Goal: Transaction & Acquisition: Obtain resource

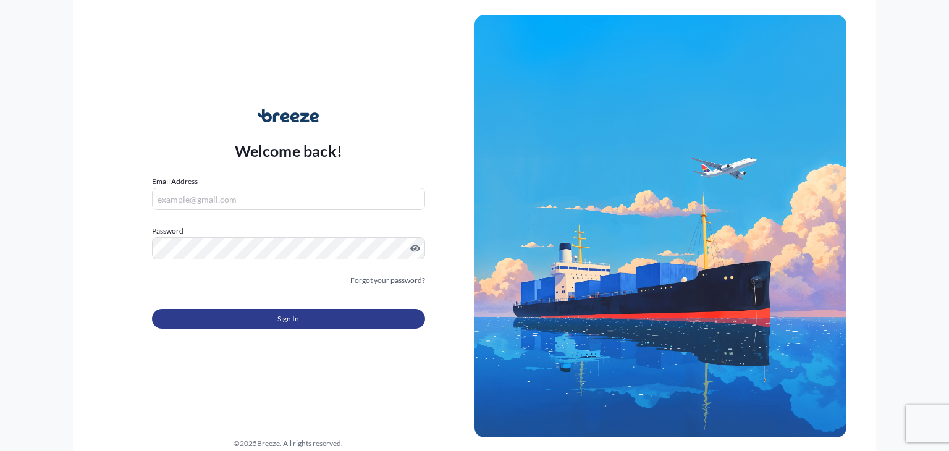
type input "[PERSON_NAME][EMAIL_ADDRESS][DOMAIN_NAME]"
click at [297, 319] on span "Sign In" at bounding box center [288, 319] width 22 height 12
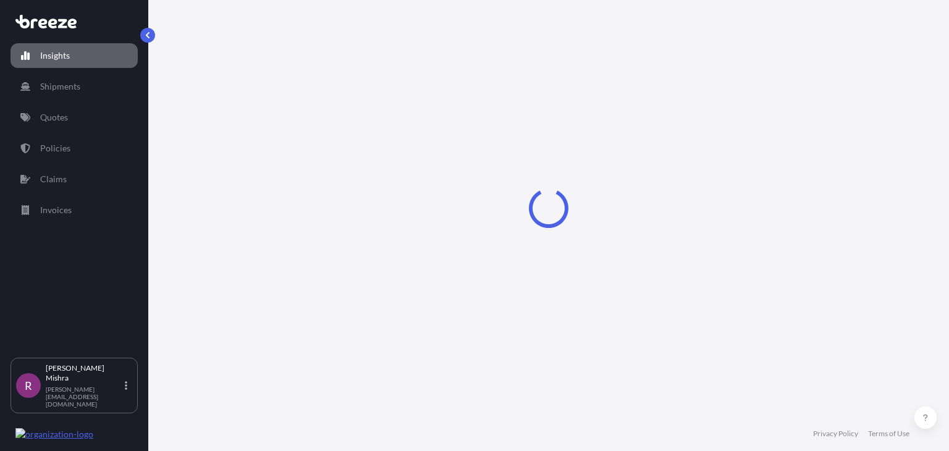
select select "2025"
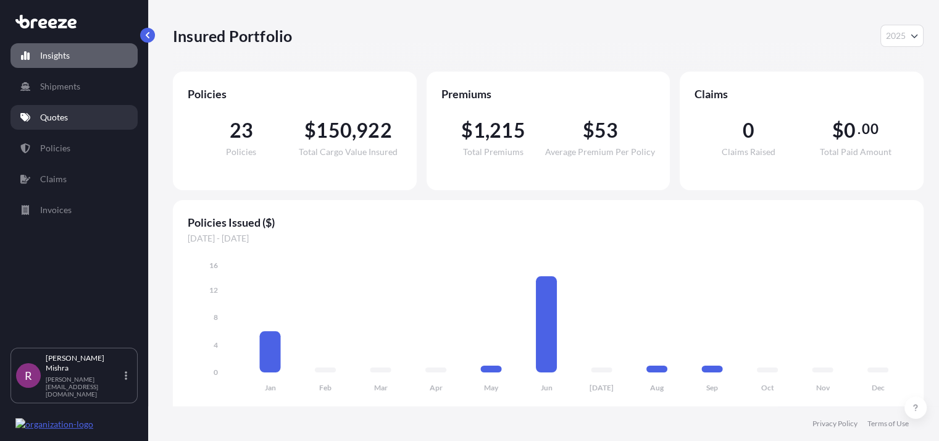
click at [77, 119] on link "Quotes" at bounding box center [74, 117] width 127 height 25
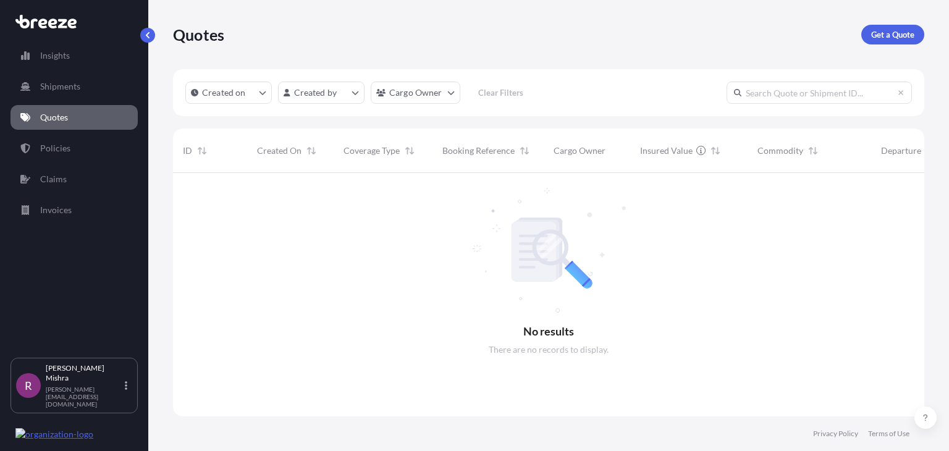
scroll to position [278, 741]
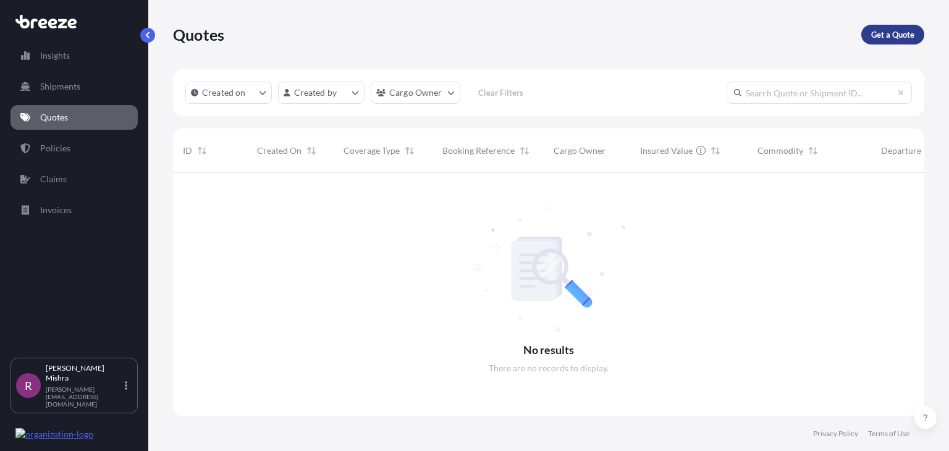
click at [885, 38] on p "Get a Quote" at bounding box center [892, 34] width 43 height 12
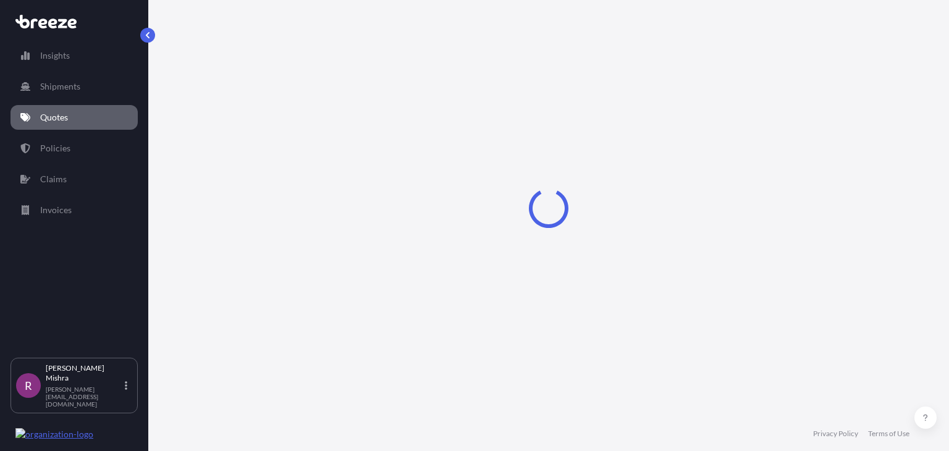
select select "Sea"
select select "1"
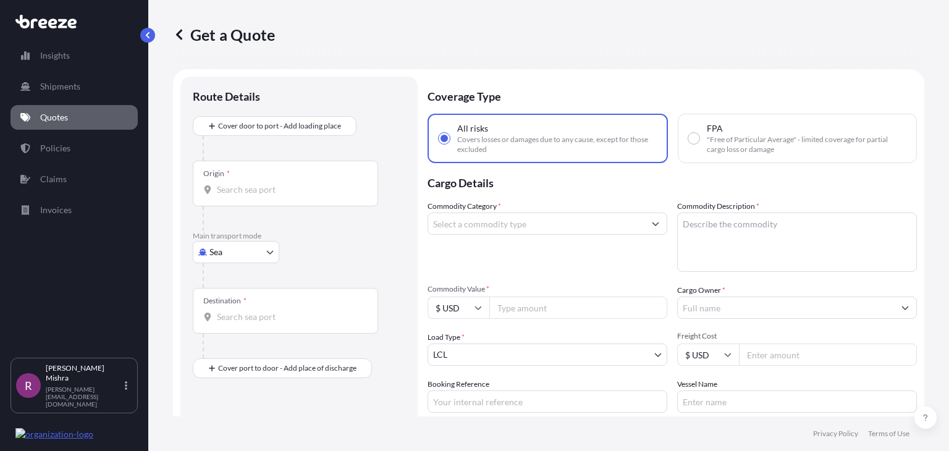
scroll to position [20, 0]
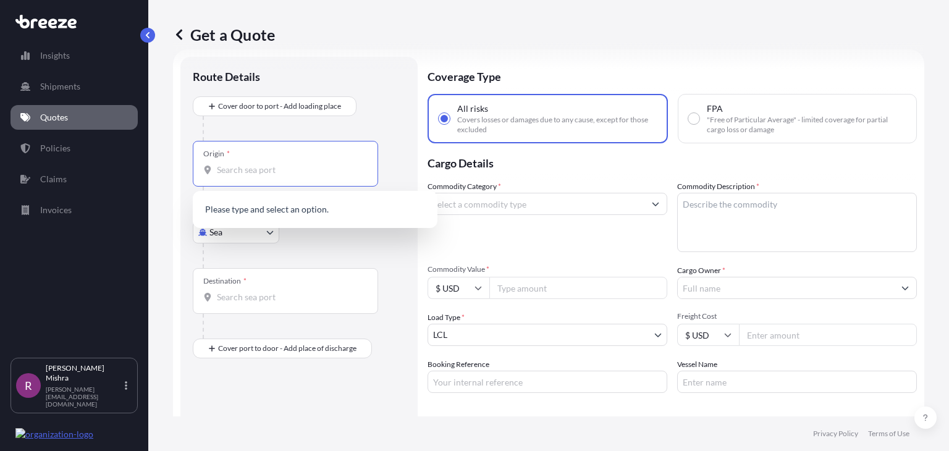
click at [262, 174] on input "Origin *" at bounding box center [290, 170] width 146 height 12
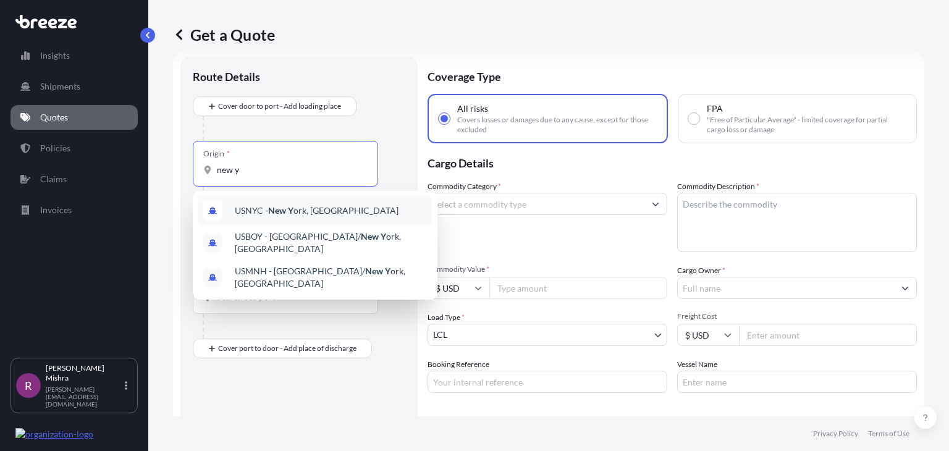
click at [305, 206] on span "USNYC - New Y ork, [GEOGRAPHIC_DATA]" at bounding box center [317, 210] width 164 height 12
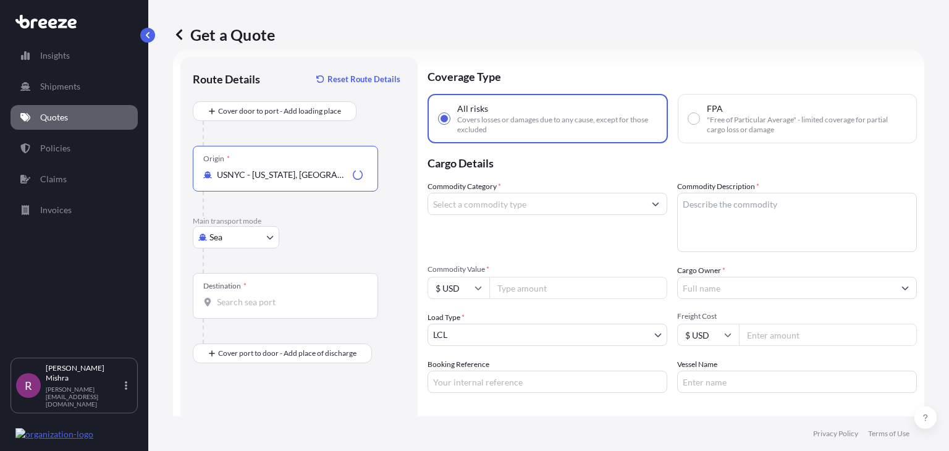
type input "USNYC - [US_STATE], [GEOGRAPHIC_DATA]"
click at [298, 183] on div "Origin * USNYC - [US_STATE], [GEOGRAPHIC_DATA]" at bounding box center [285, 169] width 185 height 46
click at [298, 181] on input "USNYC - [US_STATE], [GEOGRAPHIC_DATA]" at bounding box center [282, 175] width 131 height 12
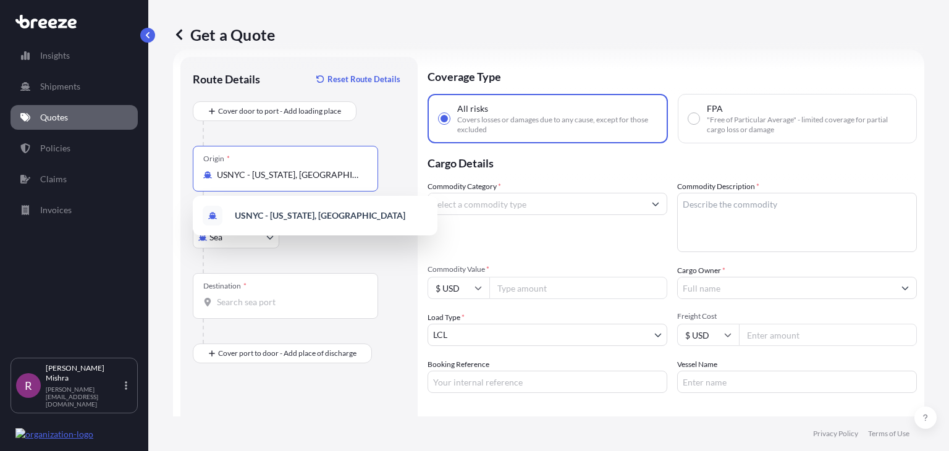
drag, startPoint x: 348, startPoint y: 174, endPoint x: 216, endPoint y: 176, distance: 132.2
click at [216, 176] on div "USNYC - [US_STATE], [GEOGRAPHIC_DATA]" at bounding box center [285, 175] width 164 height 12
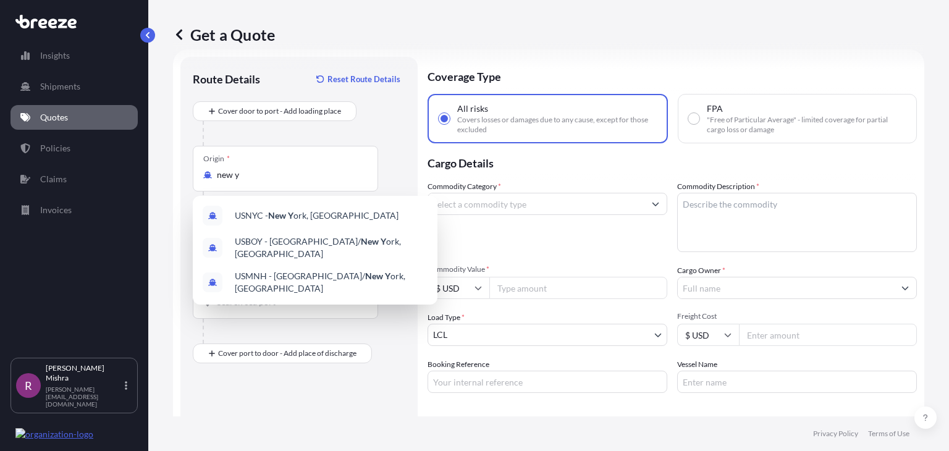
type input "USNYC - [US_STATE], [GEOGRAPHIC_DATA]"
